Goal: Information Seeking & Learning: Learn about a topic

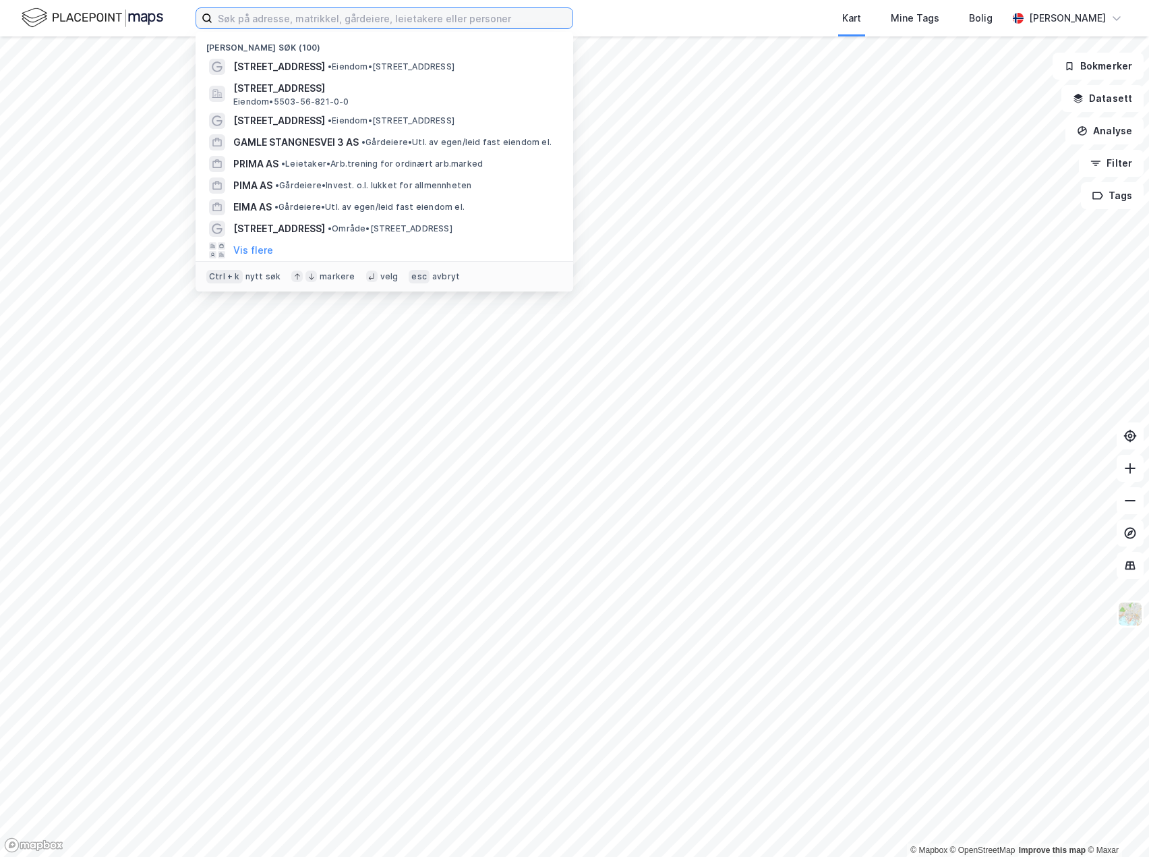
click at [290, 26] on input at bounding box center [392, 18] width 360 height 20
click at [390, 12] on input at bounding box center [392, 18] width 360 height 20
click at [386, 18] on input at bounding box center [392, 18] width 360 height 20
click at [370, 25] on input at bounding box center [392, 18] width 360 height 20
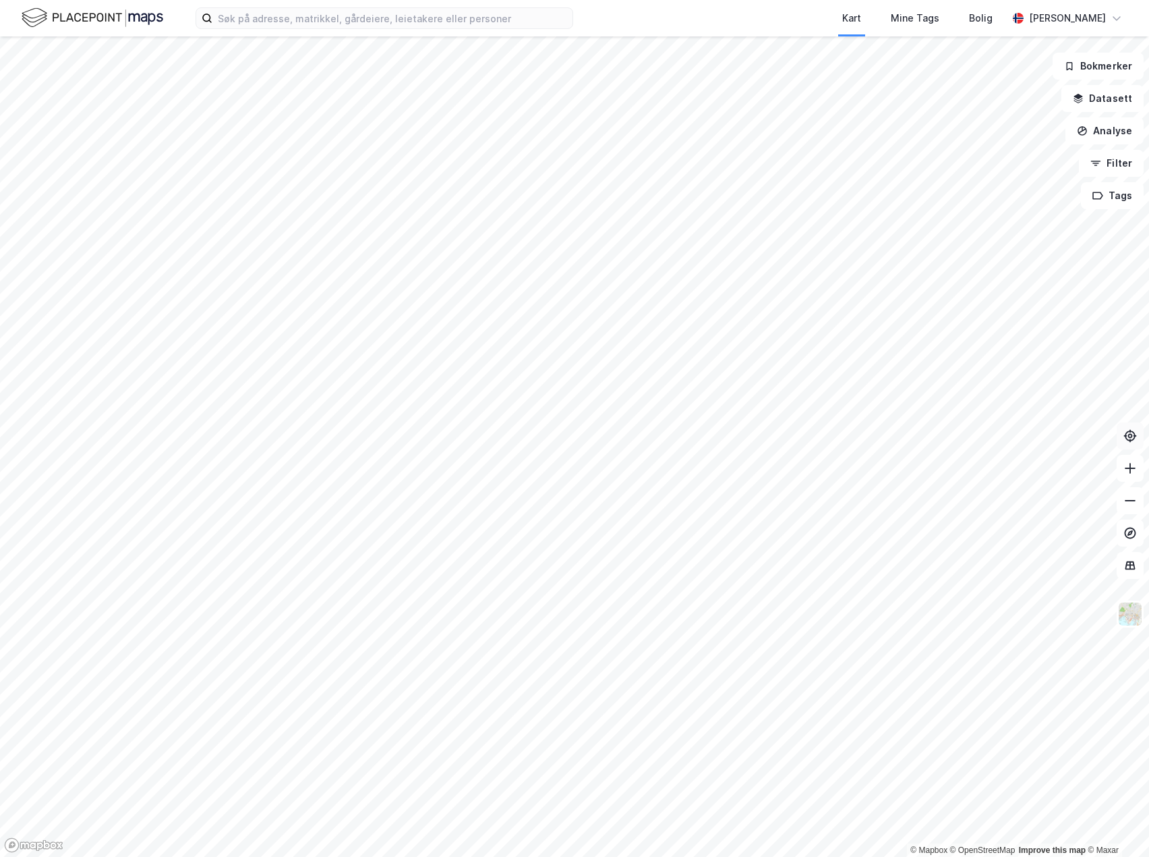
click at [1118, 428] on button at bounding box center [1130, 435] width 27 height 27
click at [1128, 434] on icon at bounding box center [1130, 435] width 13 height 13
click at [1126, 439] on icon at bounding box center [1130, 435] width 13 height 13
click at [1132, 436] on icon at bounding box center [1130, 436] width 5 height 5
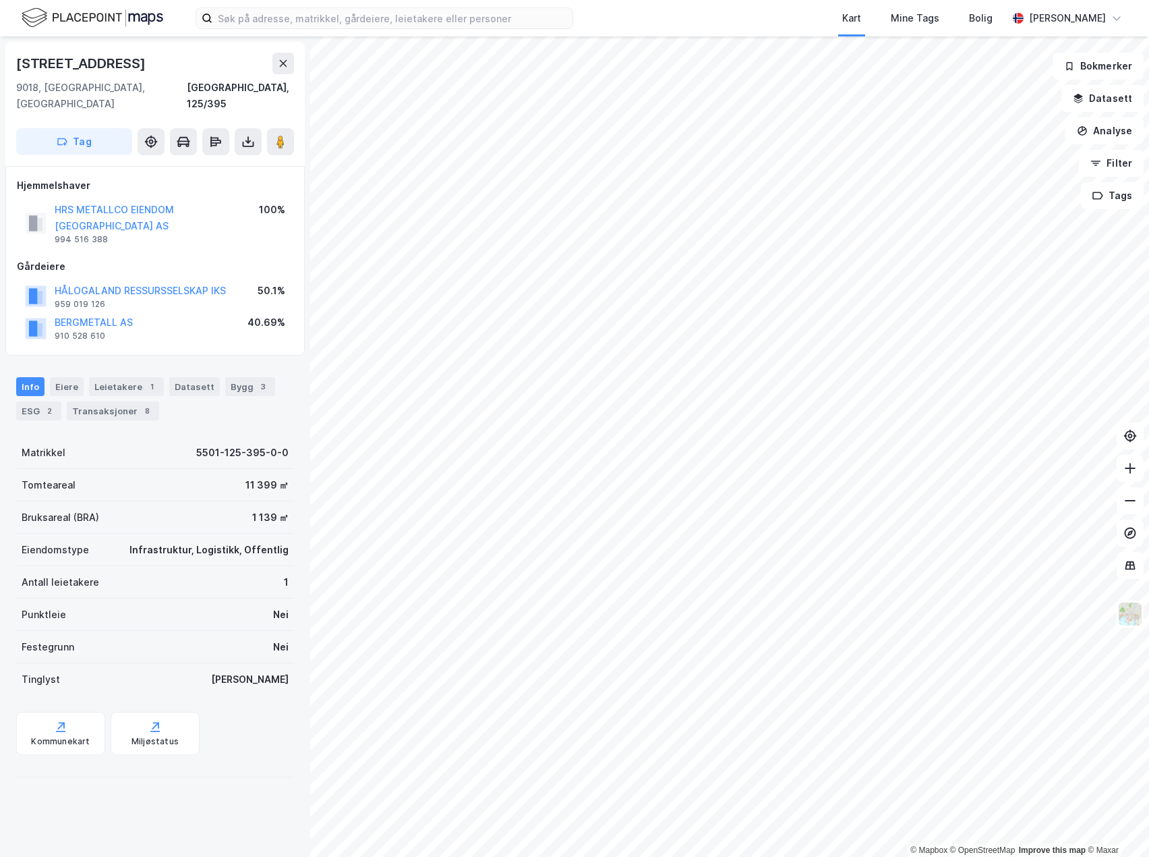
click at [187, 388] on div "Info Eiere Leietakere 1 Datasett Bygg 3 ESG 2 Transaksjoner 8" at bounding box center [155, 398] width 278 height 43
click at [134, 401] on div "Transaksjoner 8" at bounding box center [113, 410] width 92 height 19
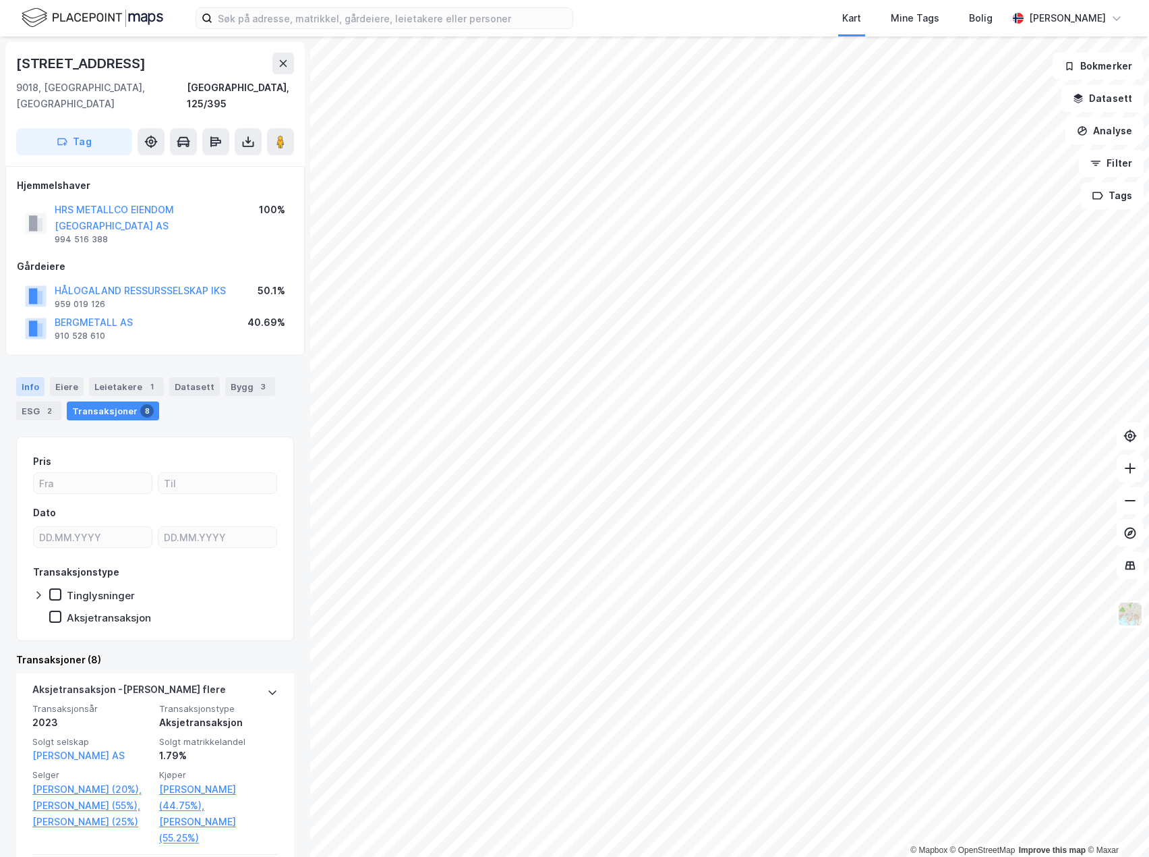
click at [31, 377] on div "Info" at bounding box center [30, 386] width 28 height 19
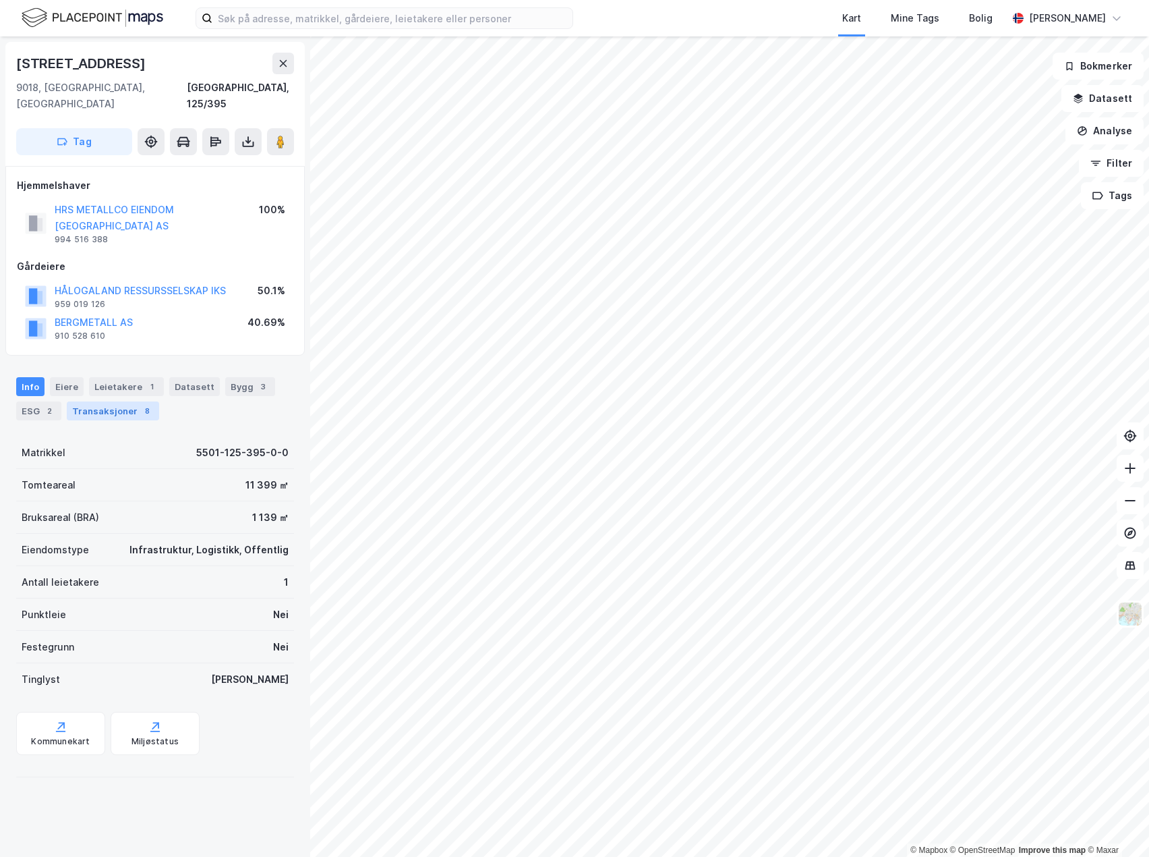
click at [105, 401] on div "Transaksjoner 8" at bounding box center [113, 410] width 92 height 19
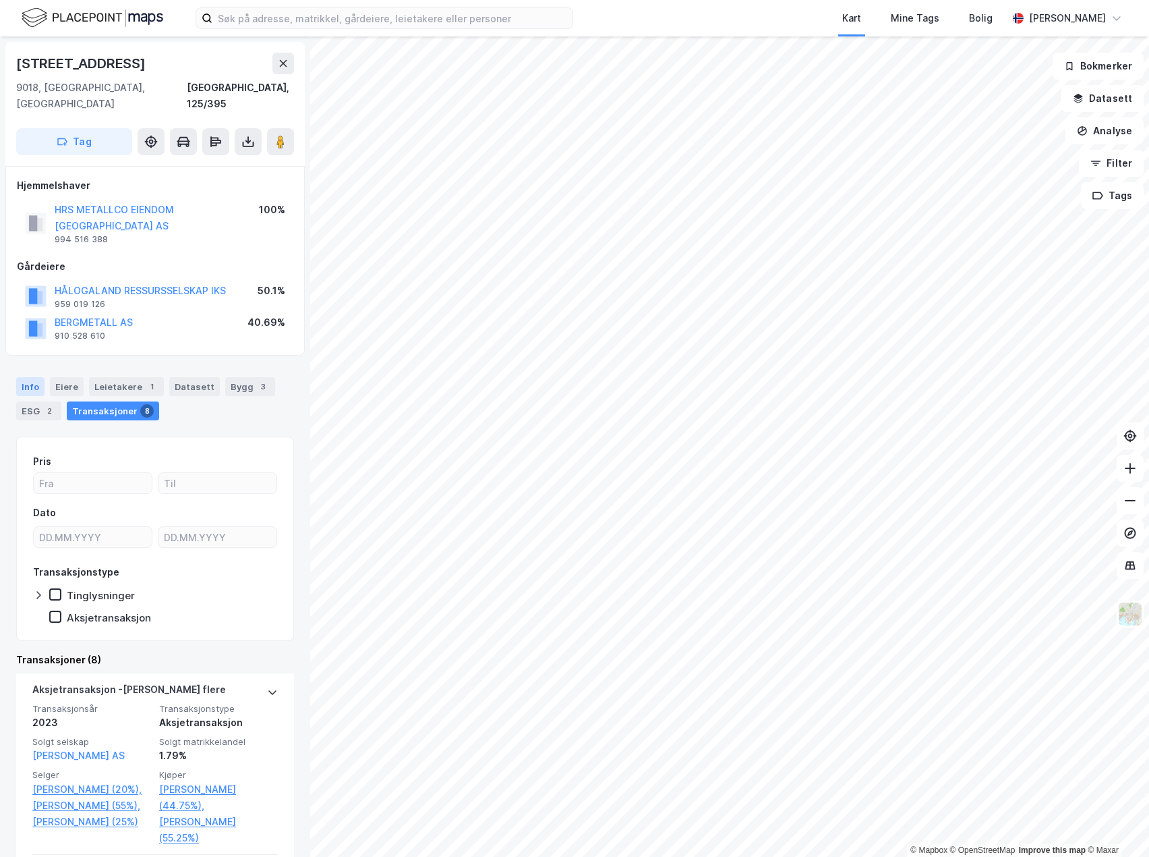
click at [27, 377] on div "Info" at bounding box center [30, 386] width 28 height 19
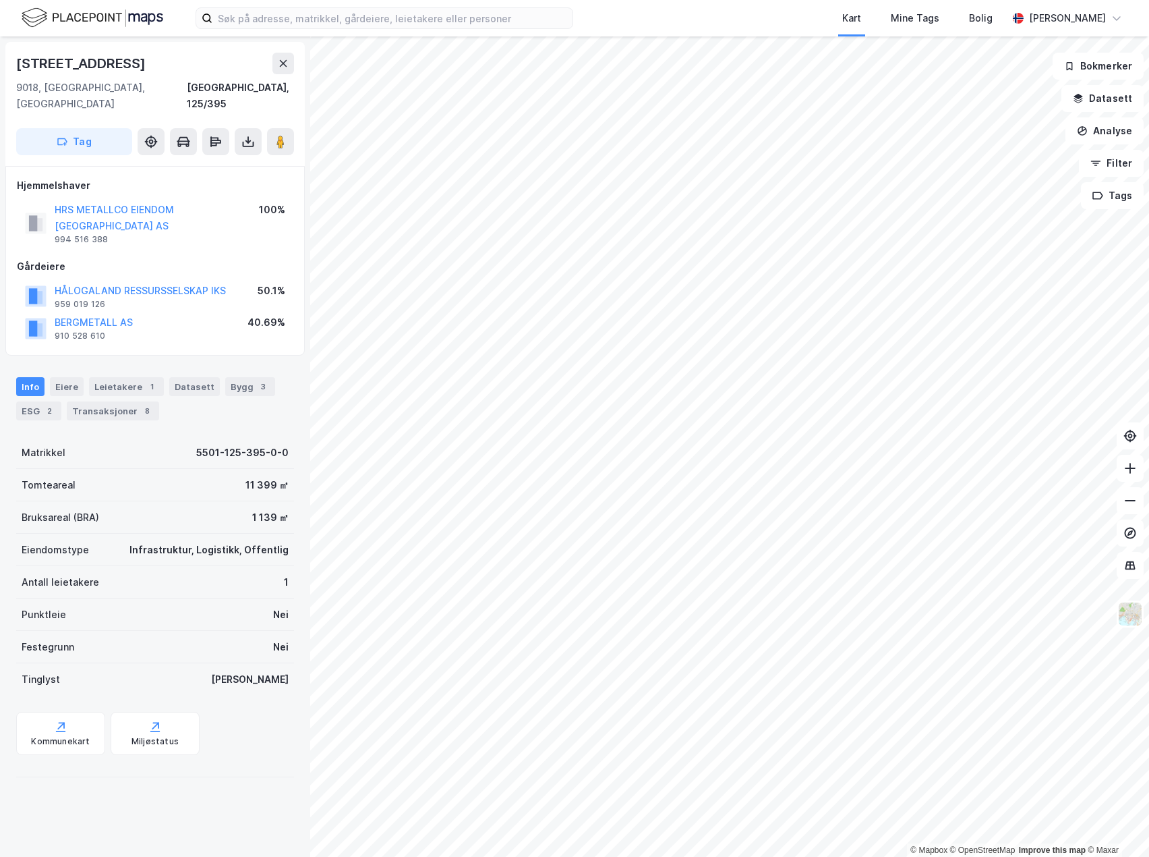
click at [140, 436] on div "Matrikkel 5501-125-395-0-0" at bounding box center [155, 452] width 278 height 32
click at [138, 436] on div "Matrikkel 5501-125-395-0-0" at bounding box center [155, 452] width 278 height 32
